Goal: Information Seeking & Learning: Find specific fact

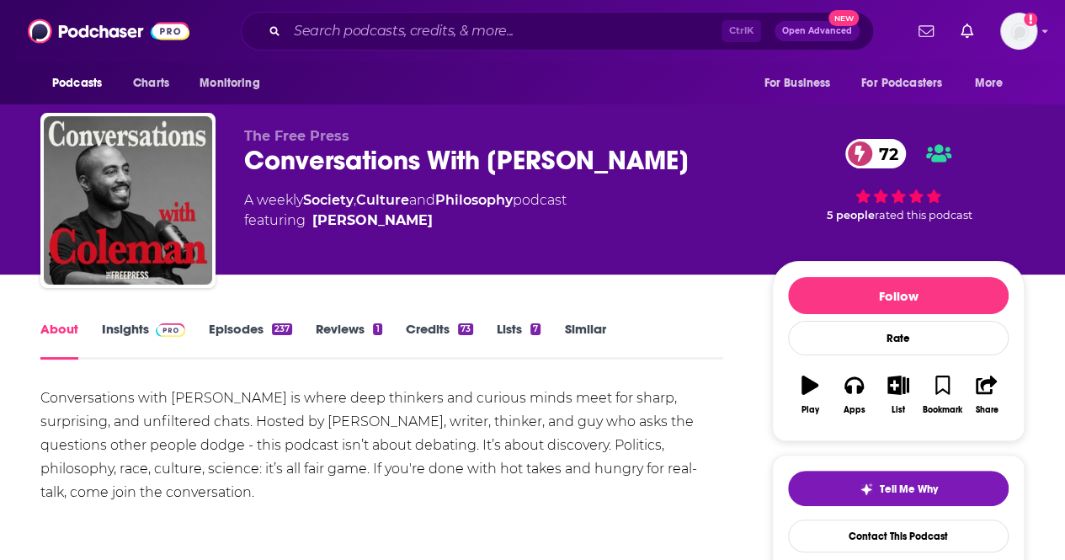
click at [127, 324] on link "Insights" at bounding box center [143, 340] width 83 height 39
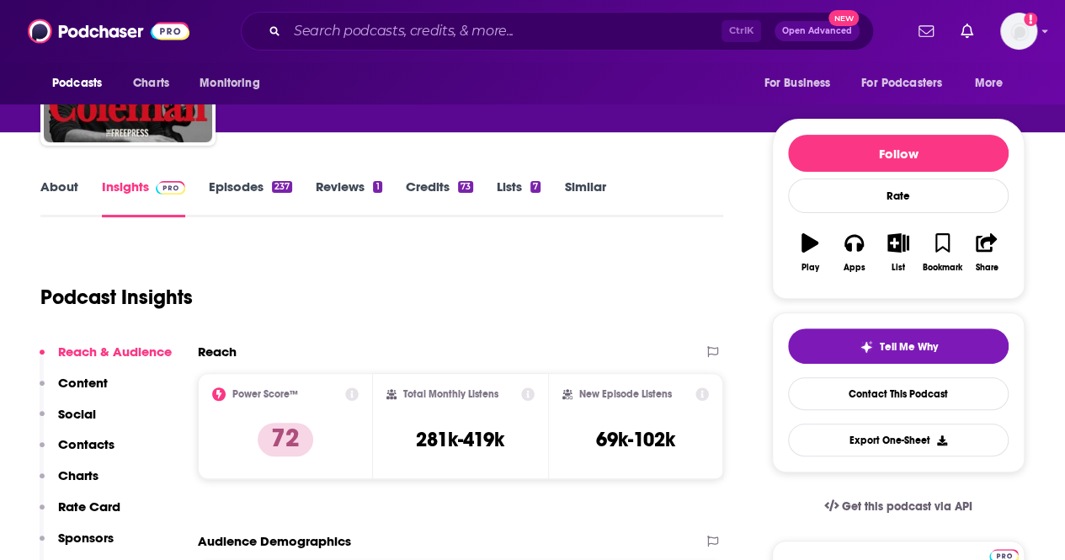
scroll to position [168, 0]
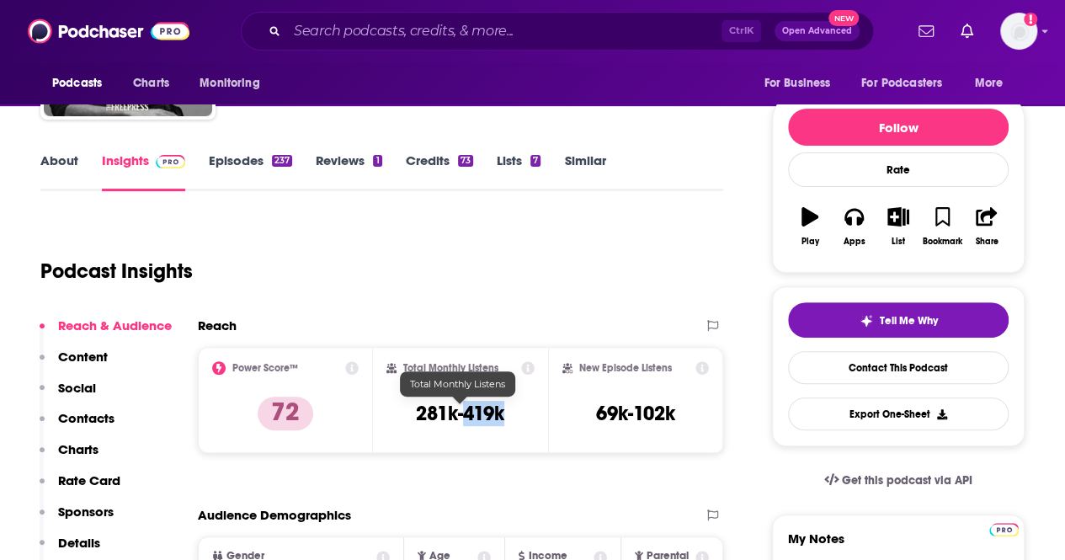
drag, startPoint x: 508, startPoint y: 413, endPoint x: 465, endPoint y: 417, distance: 43.2
click at [465, 417] on div "Total Monthly Listens 281k-419k" at bounding box center [461, 399] width 148 height 77
copy h3 "419k"
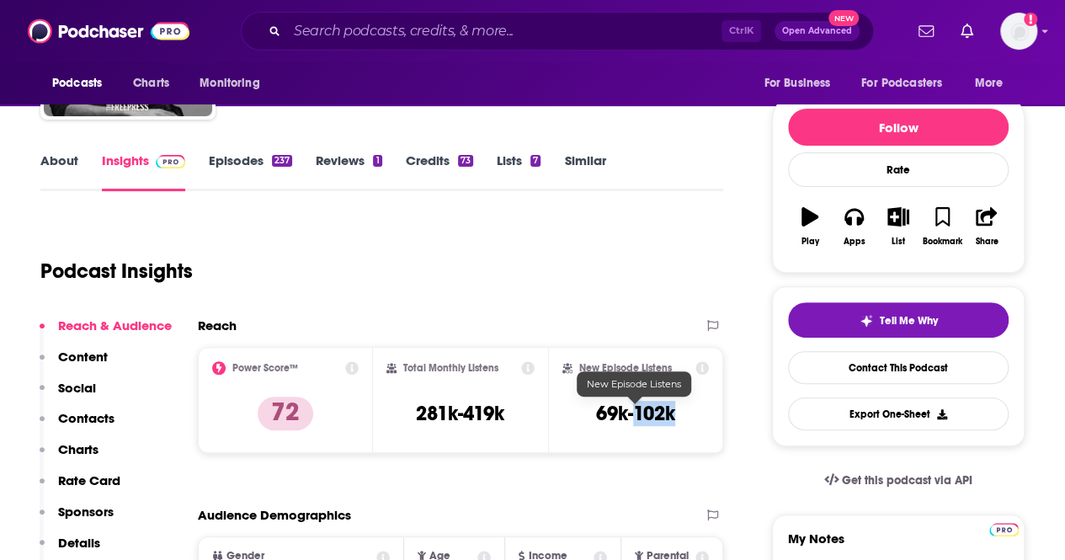
drag, startPoint x: 675, startPoint y: 419, endPoint x: 635, endPoint y: 419, distance: 40.4
click at [635, 419] on h3 "69k-102k" at bounding box center [635, 413] width 79 height 25
copy h3 "102k"
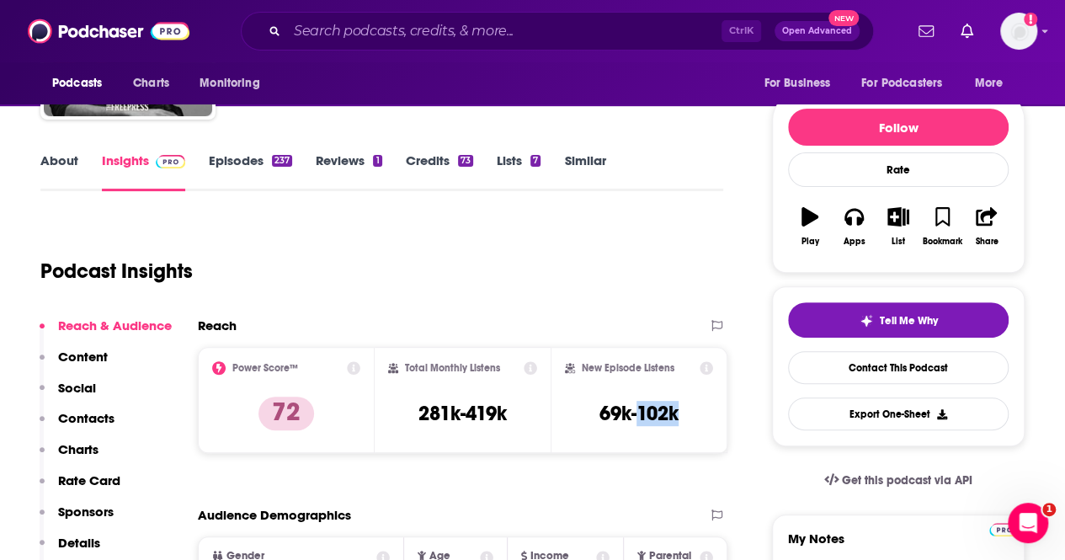
scroll to position [0, 0]
